Goal: Check status: Check status

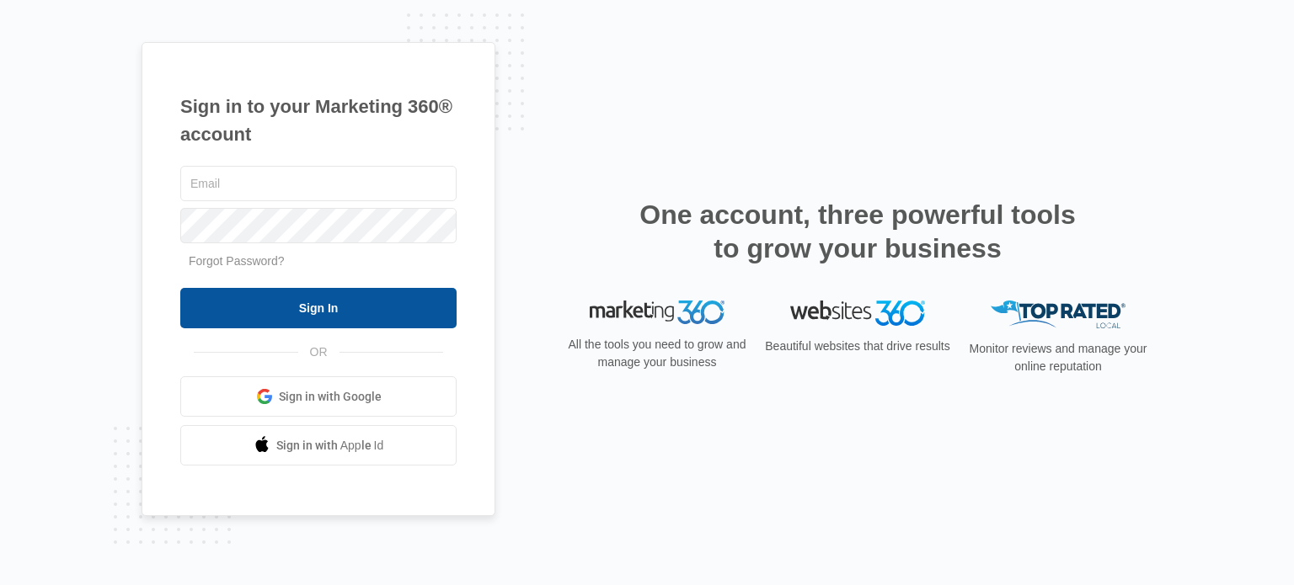
type input "[PERSON_NAME][EMAIL_ADDRESS][DOMAIN_NAME]"
click at [337, 311] on input "Sign In" at bounding box center [318, 308] width 276 height 40
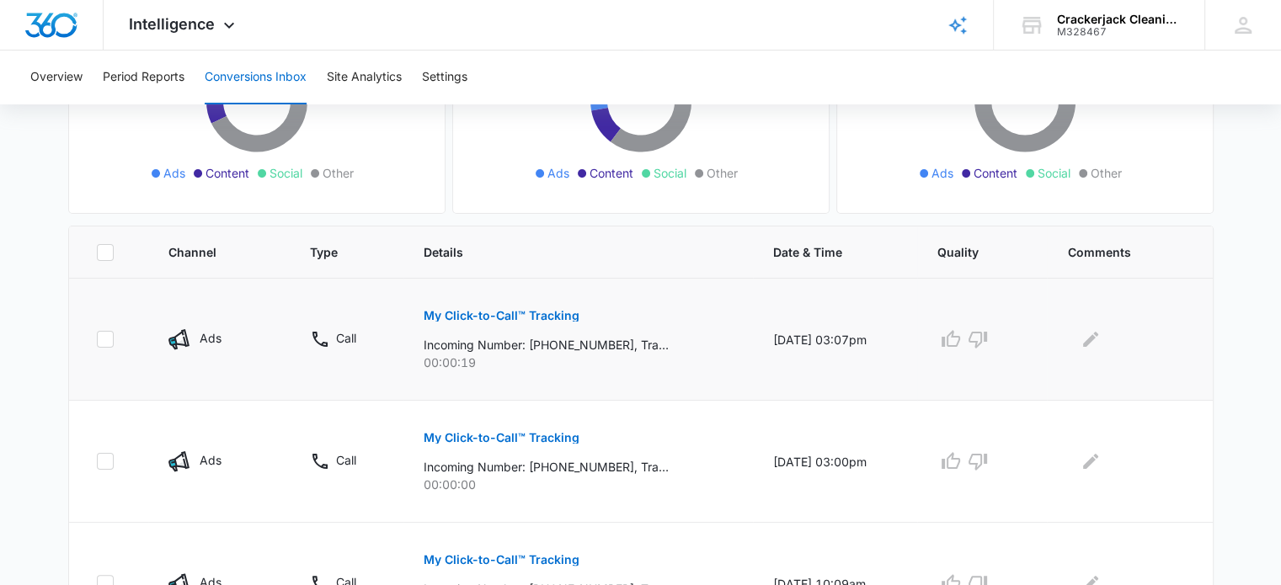
scroll to position [253, 0]
click at [462, 317] on p "My Click-to-Call™ Tracking" at bounding box center [502, 315] width 156 height 12
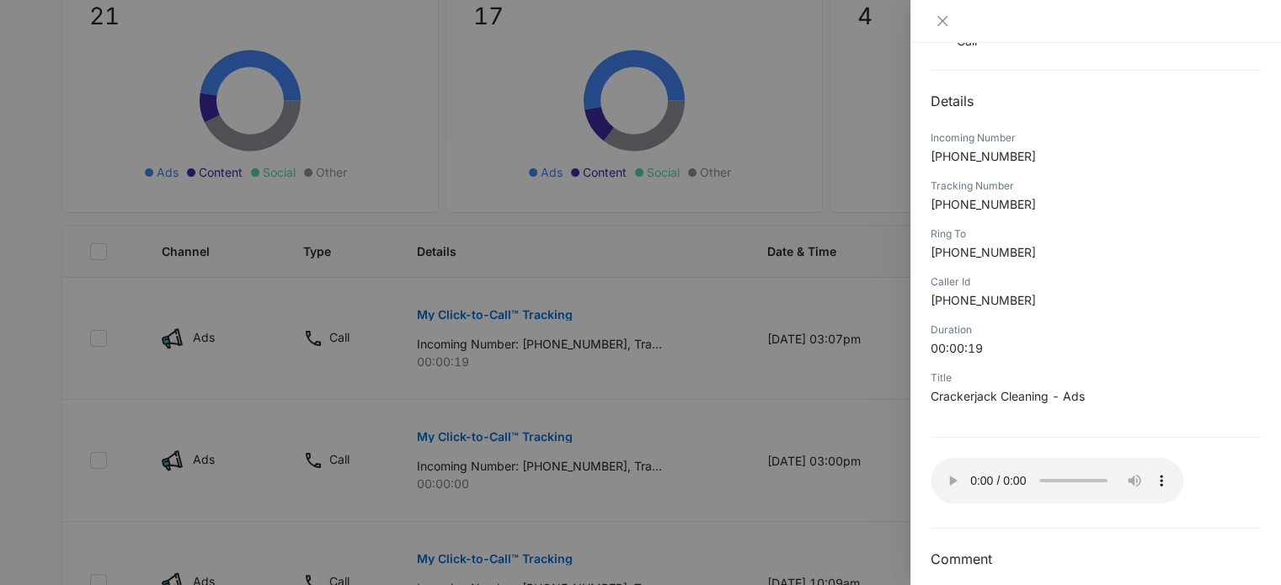
scroll to position [177, 0]
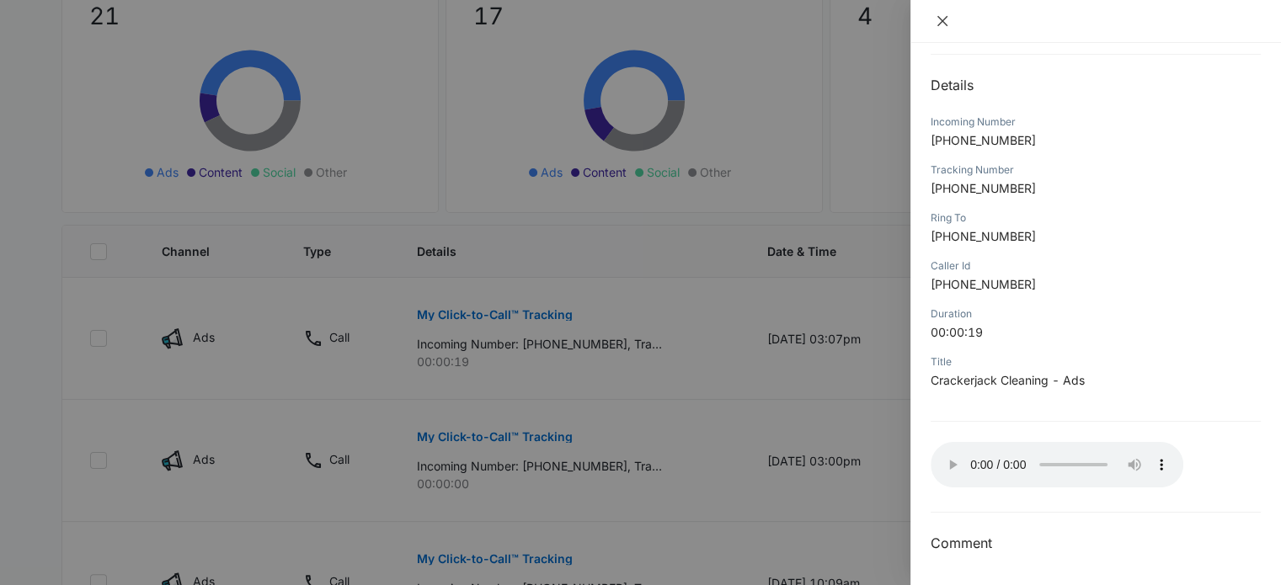
click at [942, 23] on icon "close" at bounding box center [942, 20] width 13 height 13
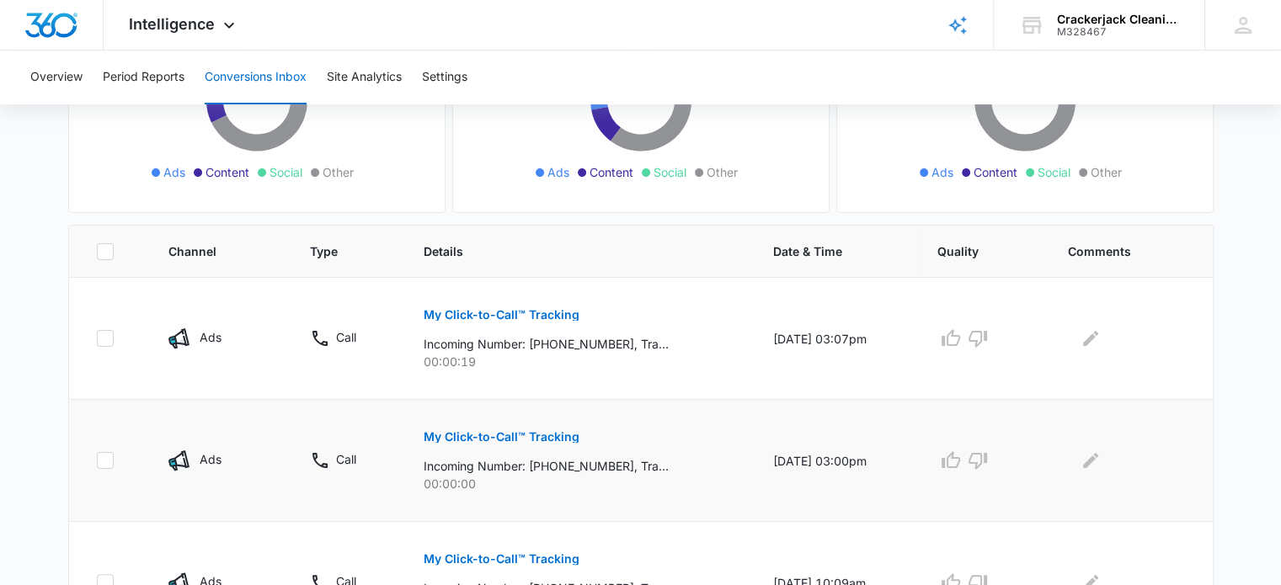
click at [516, 433] on p "My Click-to-Call™ Tracking" at bounding box center [502, 437] width 156 height 12
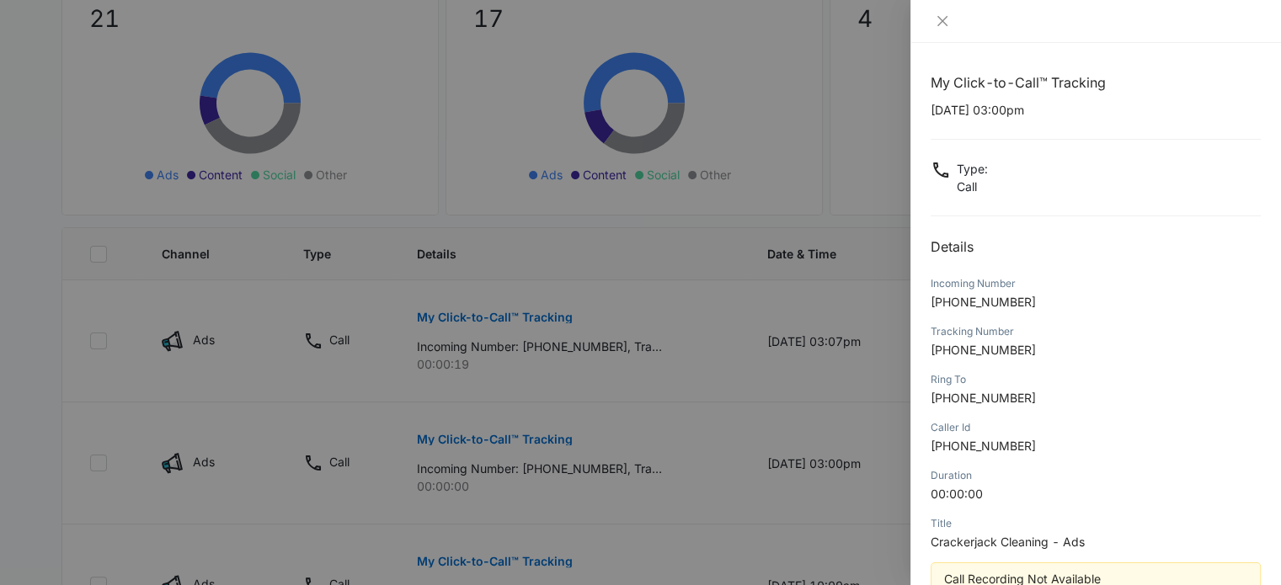
scroll to position [253, 0]
click at [593, 288] on div at bounding box center [640, 292] width 1281 height 585
